Goal: Transaction & Acquisition: Obtain resource

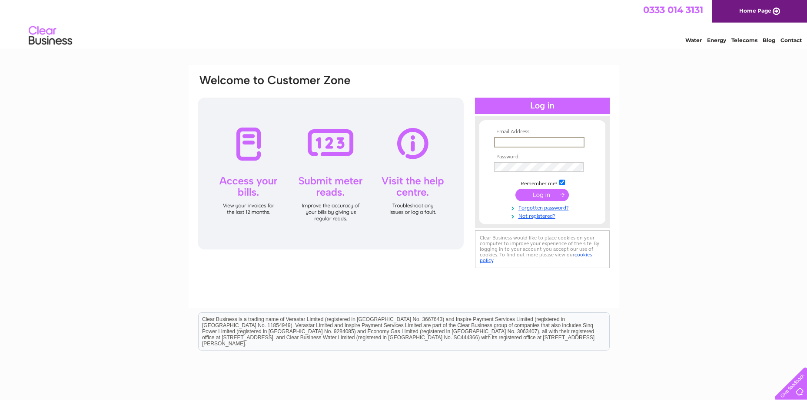
click at [512, 142] on input "text" at bounding box center [539, 142] width 90 height 10
type input "j.mcburnie@rcsed.ac.uk"
click at [515, 189] on input "submit" at bounding box center [541, 195] width 53 height 12
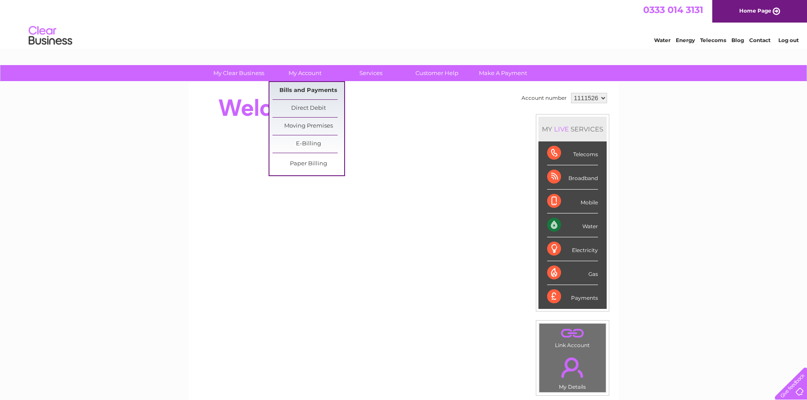
click at [308, 91] on link "Bills and Payments" at bounding box center [308, 90] width 72 height 17
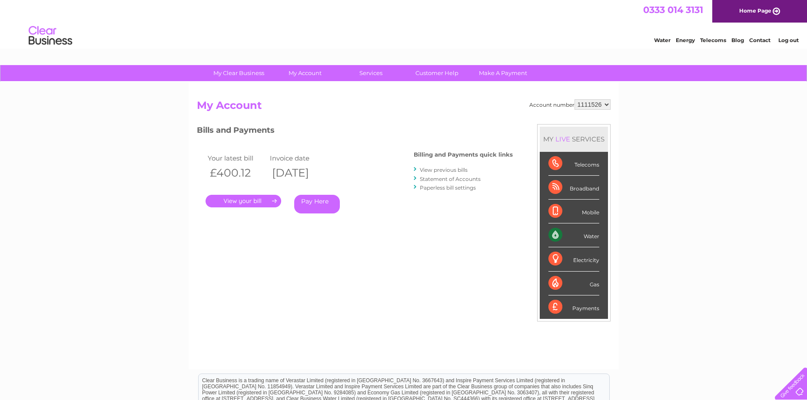
click at [258, 202] on link "." at bounding box center [243, 201] width 76 height 13
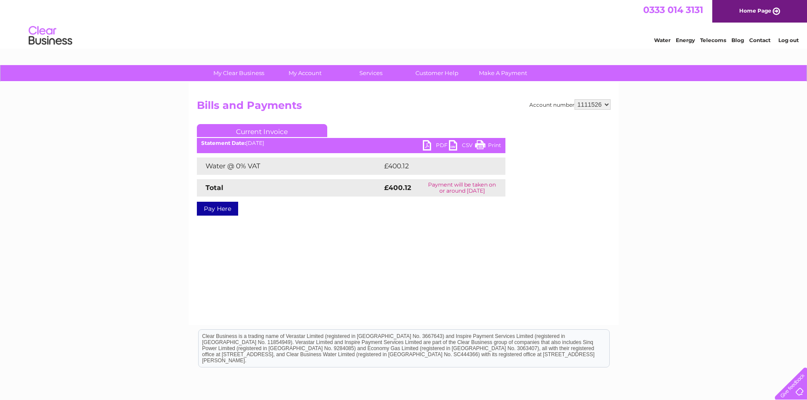
click at [427, 144] on link "PDF" at bounding box center [436, 146] width 26 height 13
click at [784, 39] on link "Log out" at bounding box center [788, 40] width 20 height 7
